Goal: Navigation & Orientation: Find specific page/section

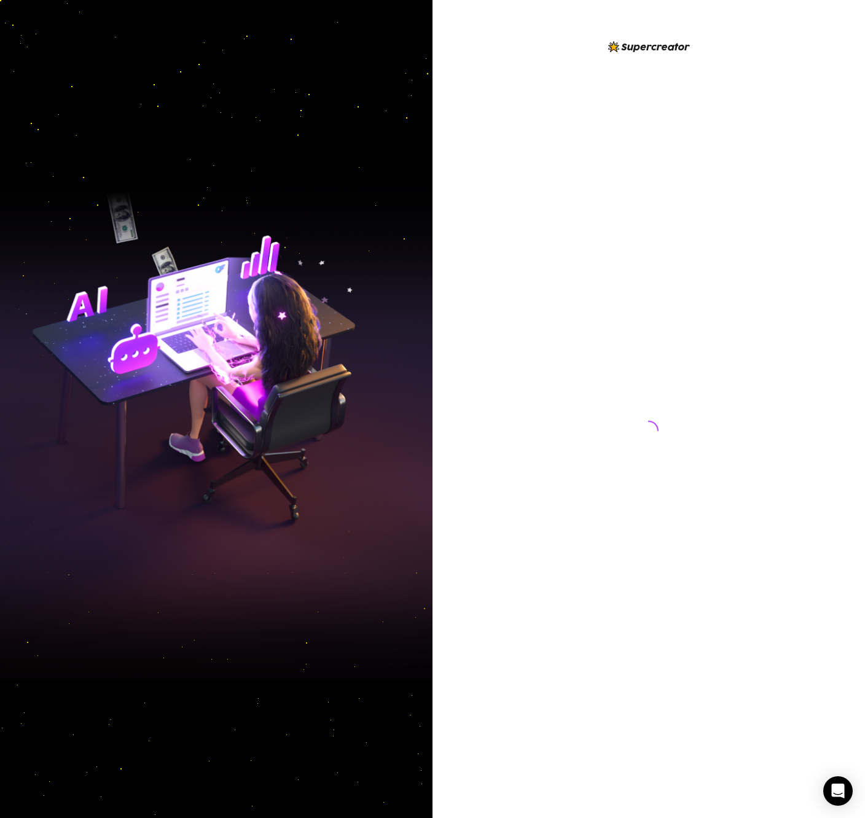
drag, startPoint x: 600, startPoint y: 44, endPoint x: 757, endPoint y: 45, distance: 157.2
click at [757, 45] on div at bounding box center [648, 418] width 274 height 759
click at [750, 43] on div at bounding box center [648, 418] width 274 height 759
drag, startPoint x: 749, startPoint y: 44, endPoint x: 559, endPoint y: 52, distance: 190.5
click at [559, 52] on div at bounding box center [648, 418] width 274 height 759
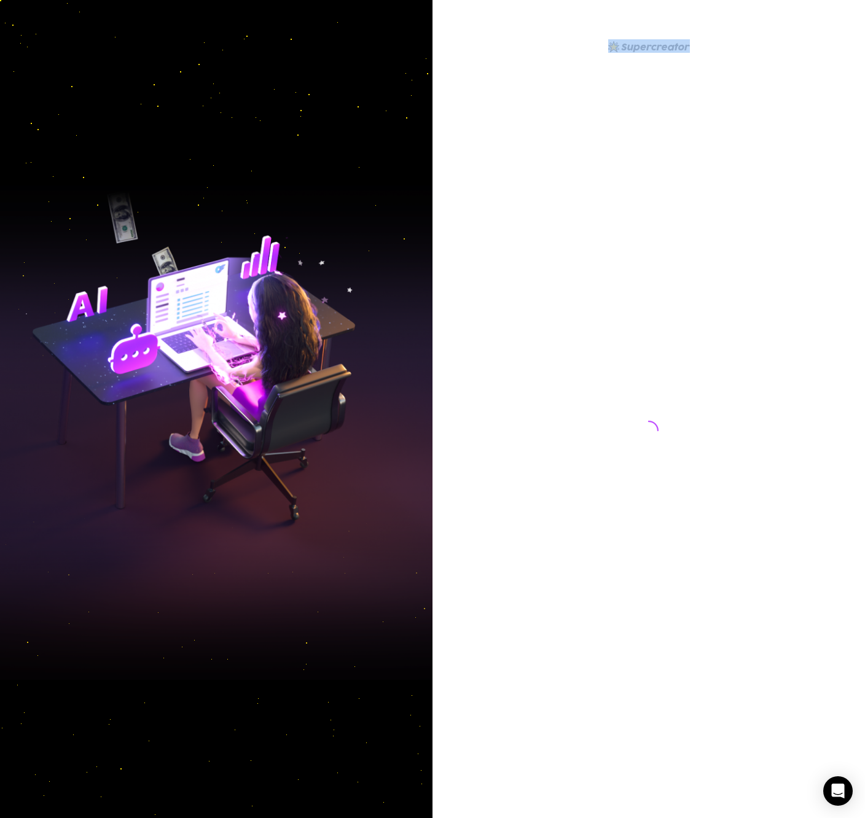
click at [561, 50] on div at bounding box center [648, 418] width 274 height 759
drag, startPoint x: 561, startPoint y: 49, endPoint x: 747, endPoint y: 43, distance: 185.5
click at [747, 44] on div at bounding box center [648, 418] width 274 height 759
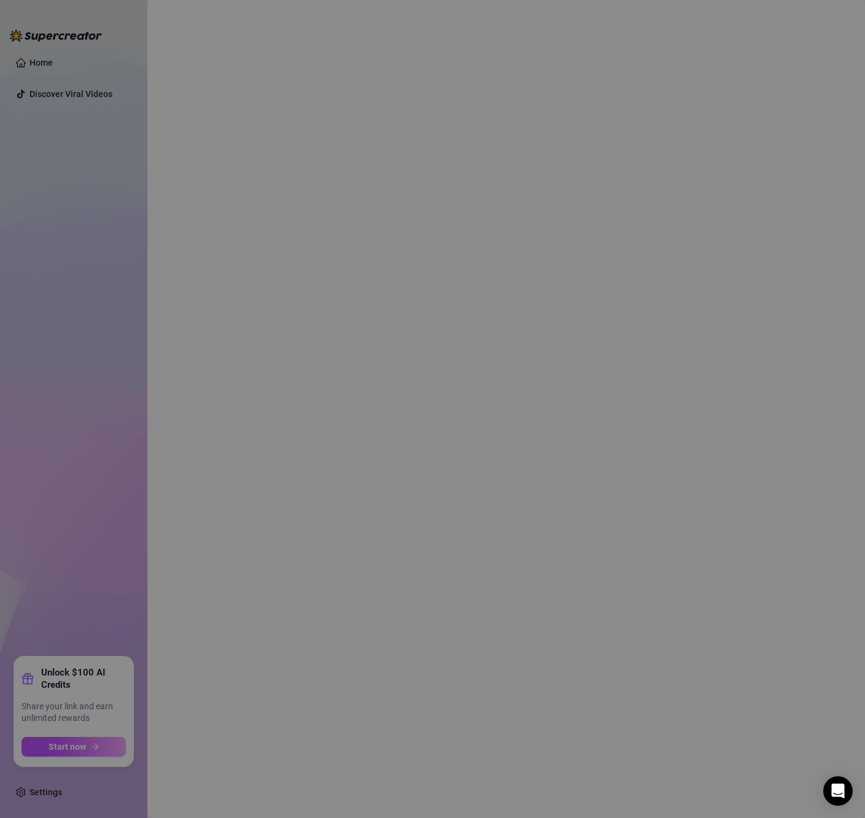
click at [735, 43] on div "Refer & Earn Earn $100 worth of AI credits for each referral! Your Referral Lin…" at bounding box center [432, 409] width 865 height 818
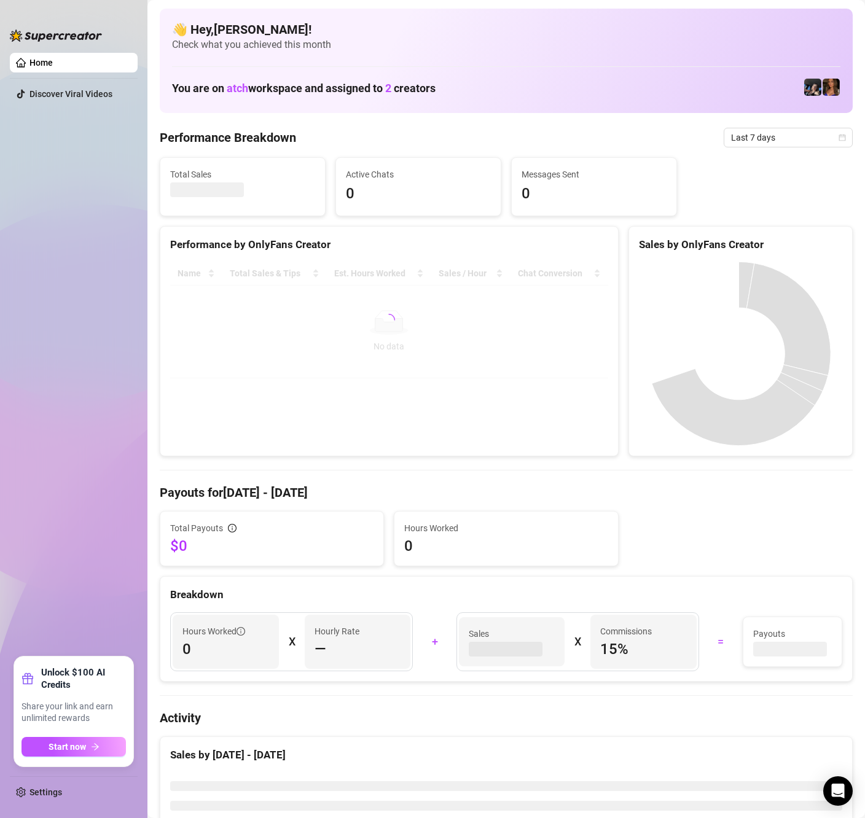
click at [63, 280] on ul "Home Discover Viral Videos" at bounding box center [74, 350] width 128 height 604
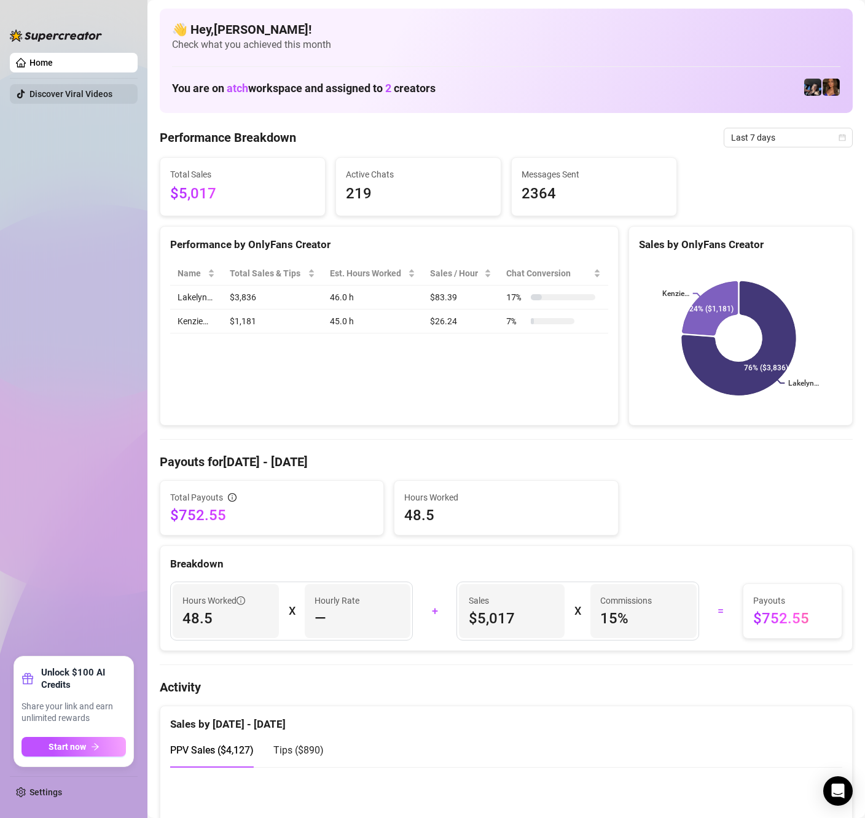
click at [58, 97] on link "Discover Viral Videos" at bounding box center [70, 94] width 83 height 10
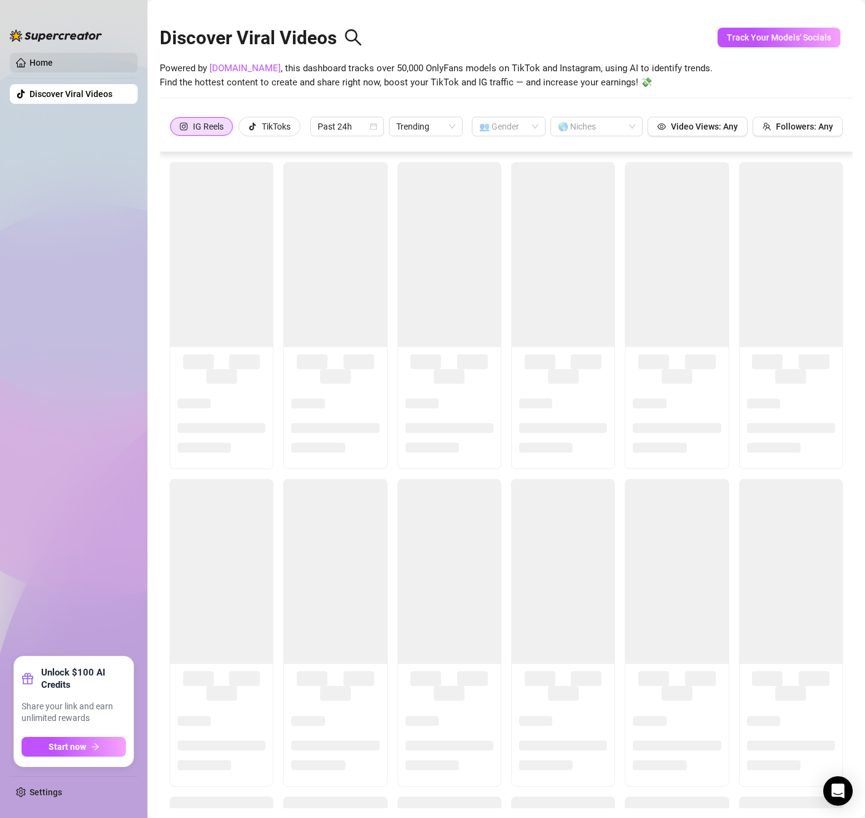
click at [53, 62] on link "Home" at bounding box center [40, 63] width 23 height 10
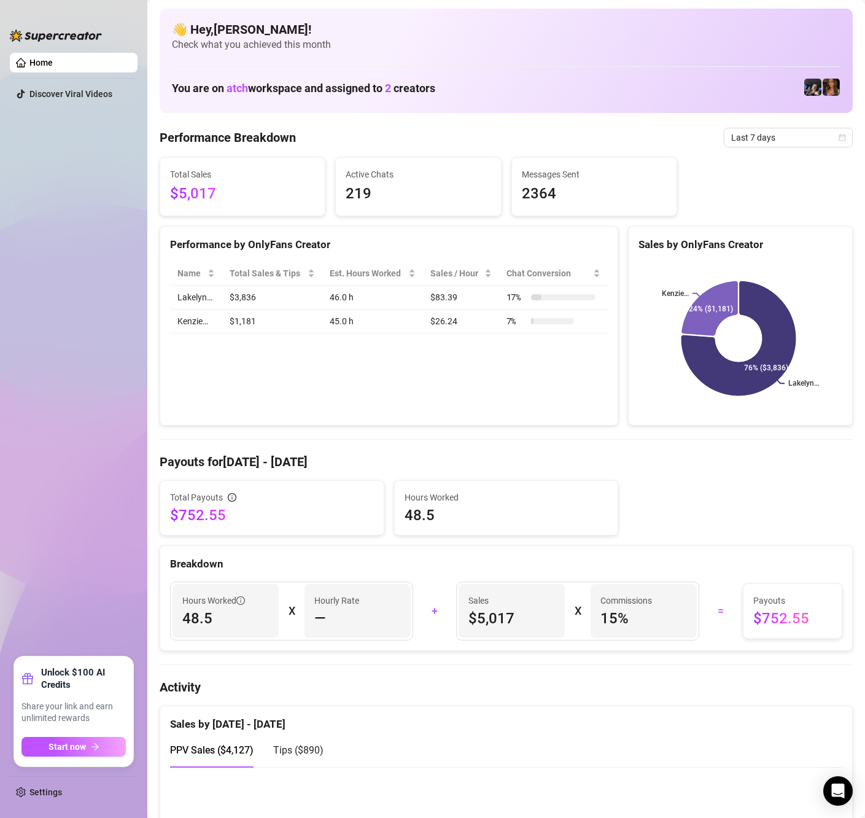
click at [52, 146] on ul "Home Discover Viral Videos" at bounding box center [74, 350] width 128 height 604
click at [50, 90] on link "Discover Viral Videos" at bounding box center [70, 94] width 83 height 10
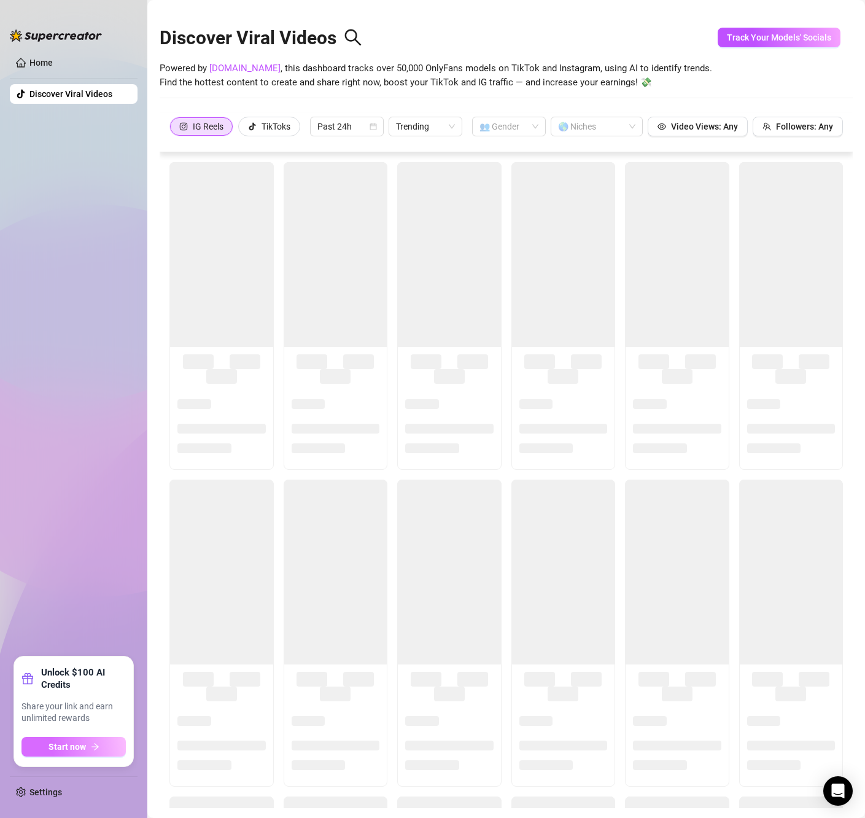
click at [88, 748] on button "Start now" at bounding box center [73, 747] width 104 height 20
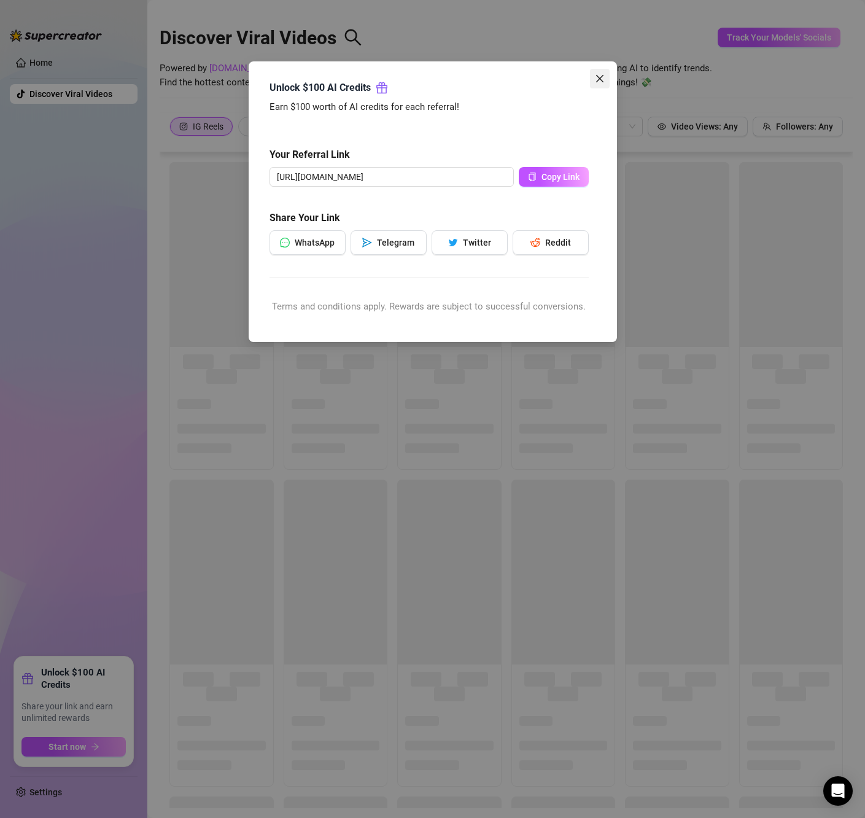
click at [606, 80] on span "Close" at bounding box center [600, 79] width 20 height 10
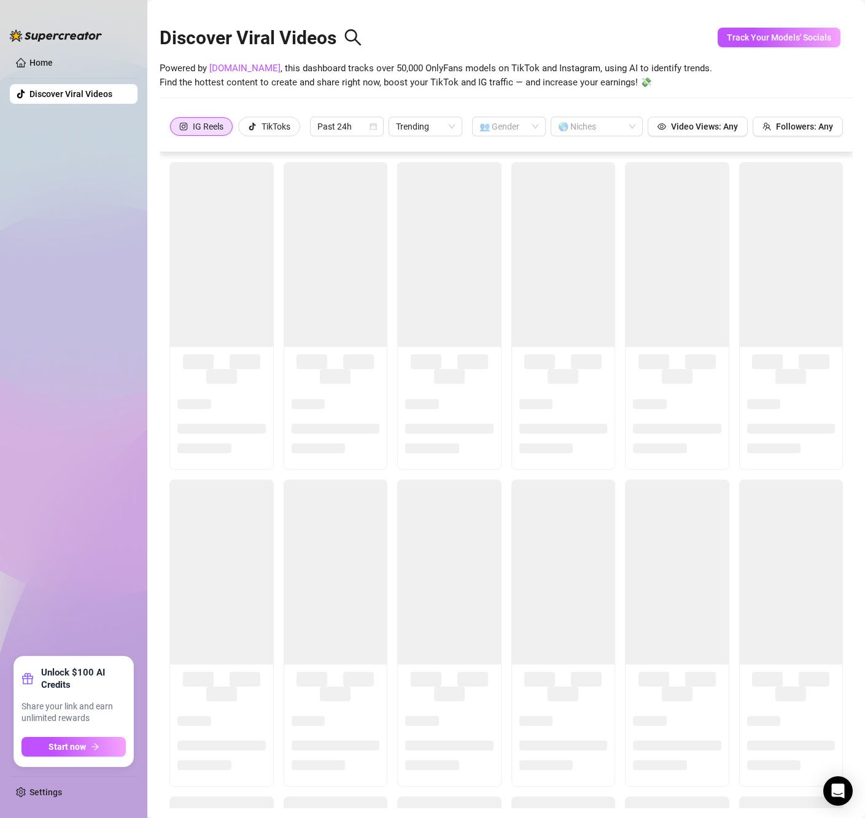
click at [77, 468] on ul "Home Discover Viral Videos" at bounding box center [74, 350] width 128 height 604
click at [29, 787] on link "Settings" at bounding box center [45, 792] width 33 height 10
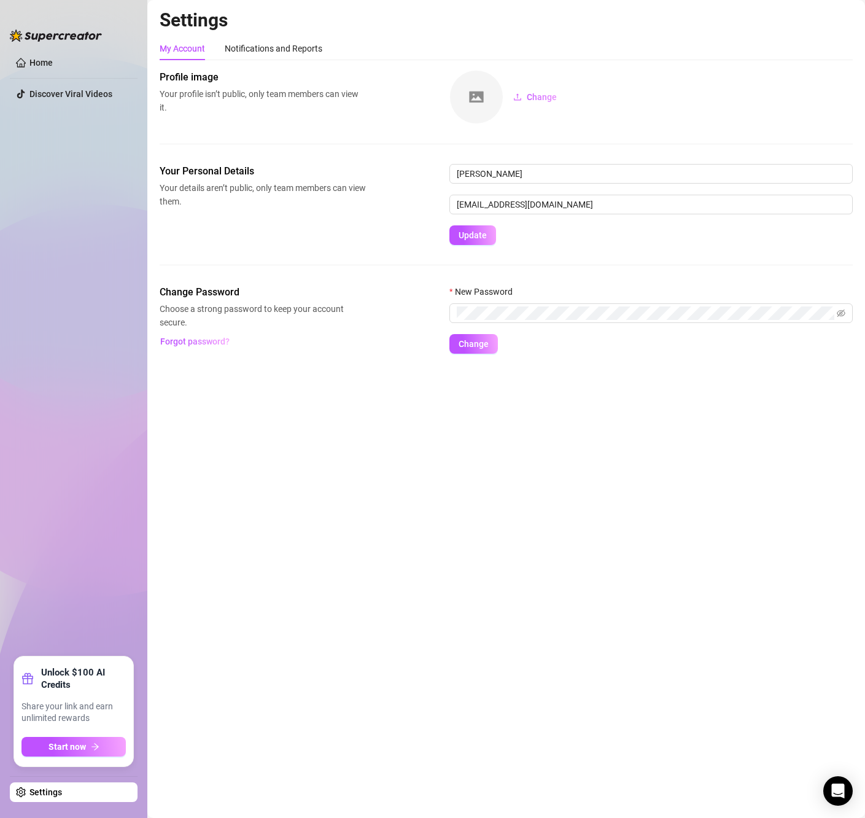
click at [82, 386] on ul "Home Discover Viral Videos" at bounding box center [74, 350] width 128 height 604
click at [53, 60] on link "Home" at bounding box center [40, 63] width 23 height 10
click at [43, 64] on link "Home" at bounding box center [40, 63] width 23 height 10
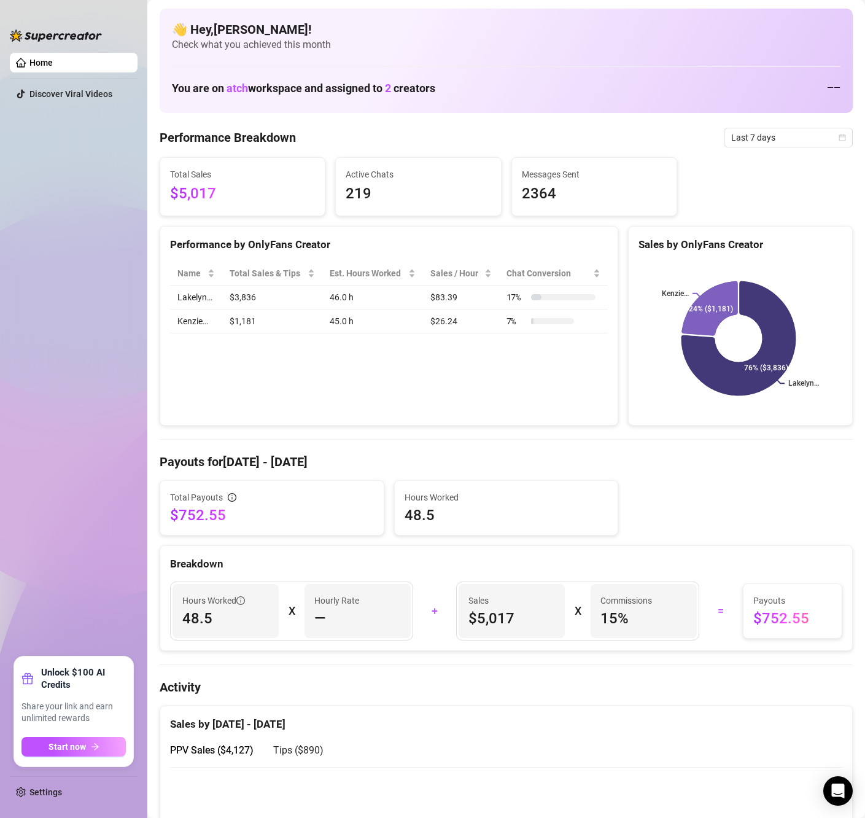
click at [50, 182] on ul "Home Discover Viral Videos" at bounding box center [74, 350] width 128 height 604
click at [8, 457] on aside "Home Discover Viral Videos Unlock $100 AI Credits Share your link and earn unli…" at bounding box center [73, 409] width 147 height 818
click at [99, 208] on ul "Home Discover Viral Videos" at bounding box center [74, 350] width 128 height 604
